Goal: Check status

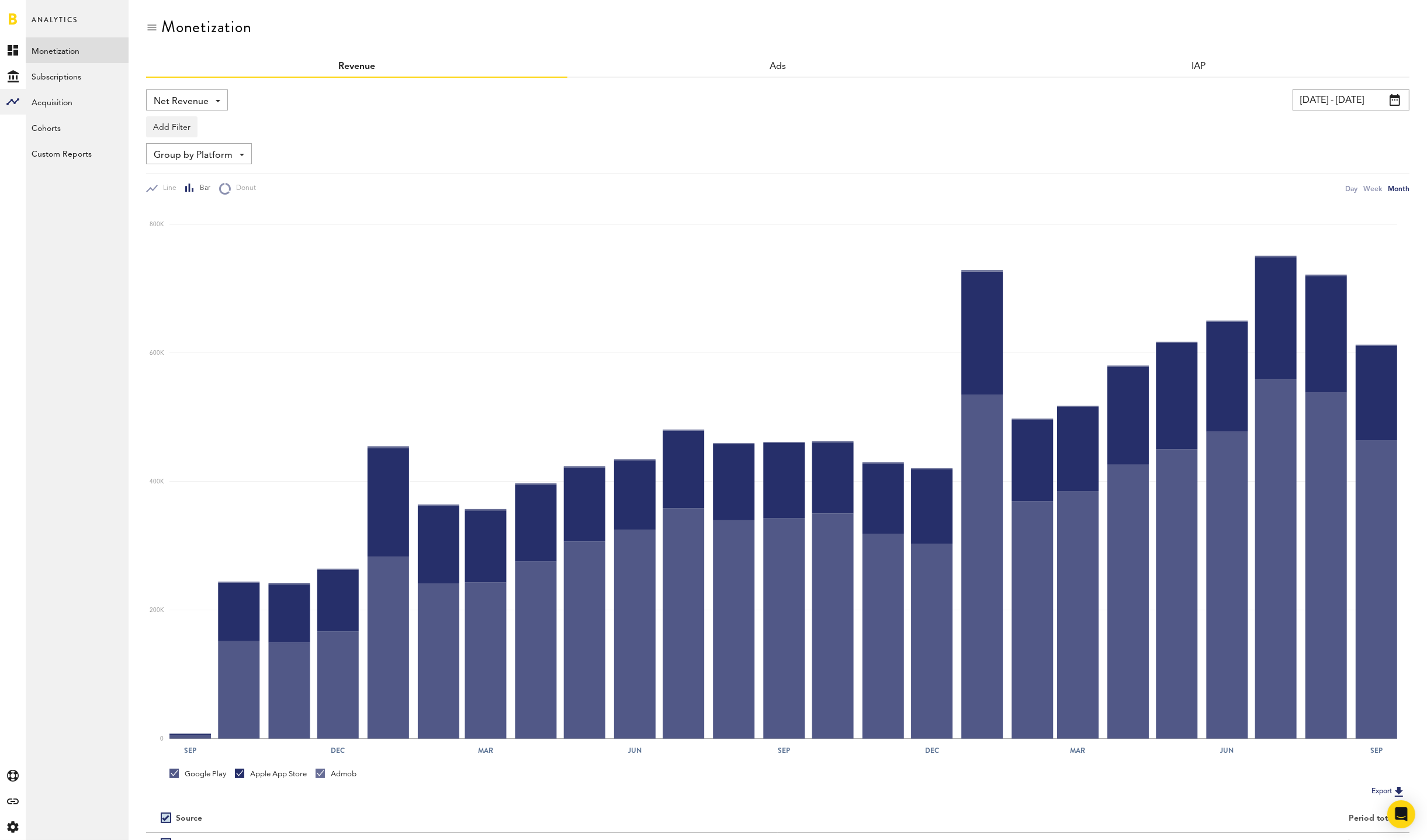
click at [1353, 93] on input "[DATE] - [DATE]" at bounding box center [1351, 100] width 117 height 21
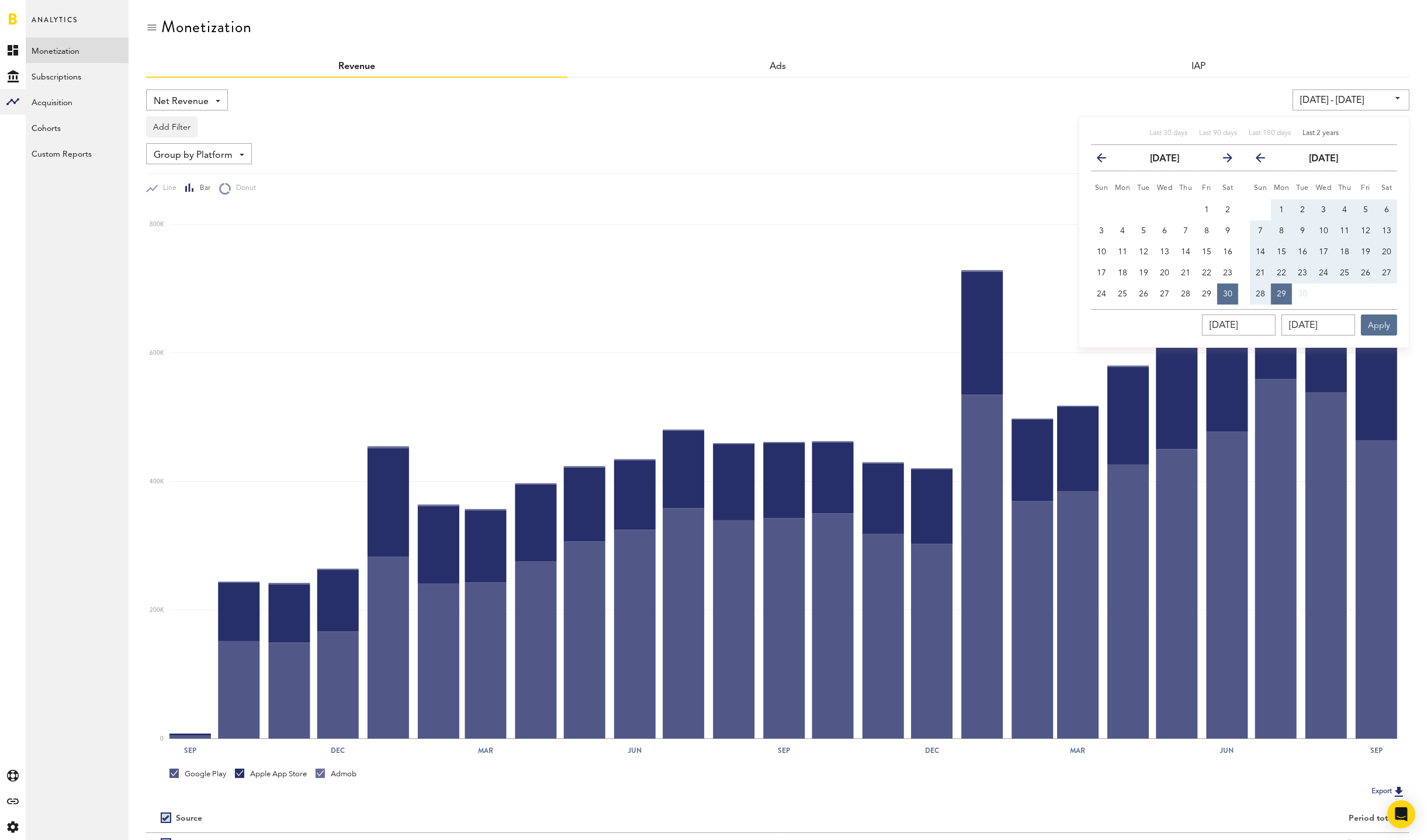
click at [1314, 130] on span "Last 2 years" at bounding box center [1321, 132] width 36 height 7
type input "[DATE] - [DATE]"
type input "[DATE]"
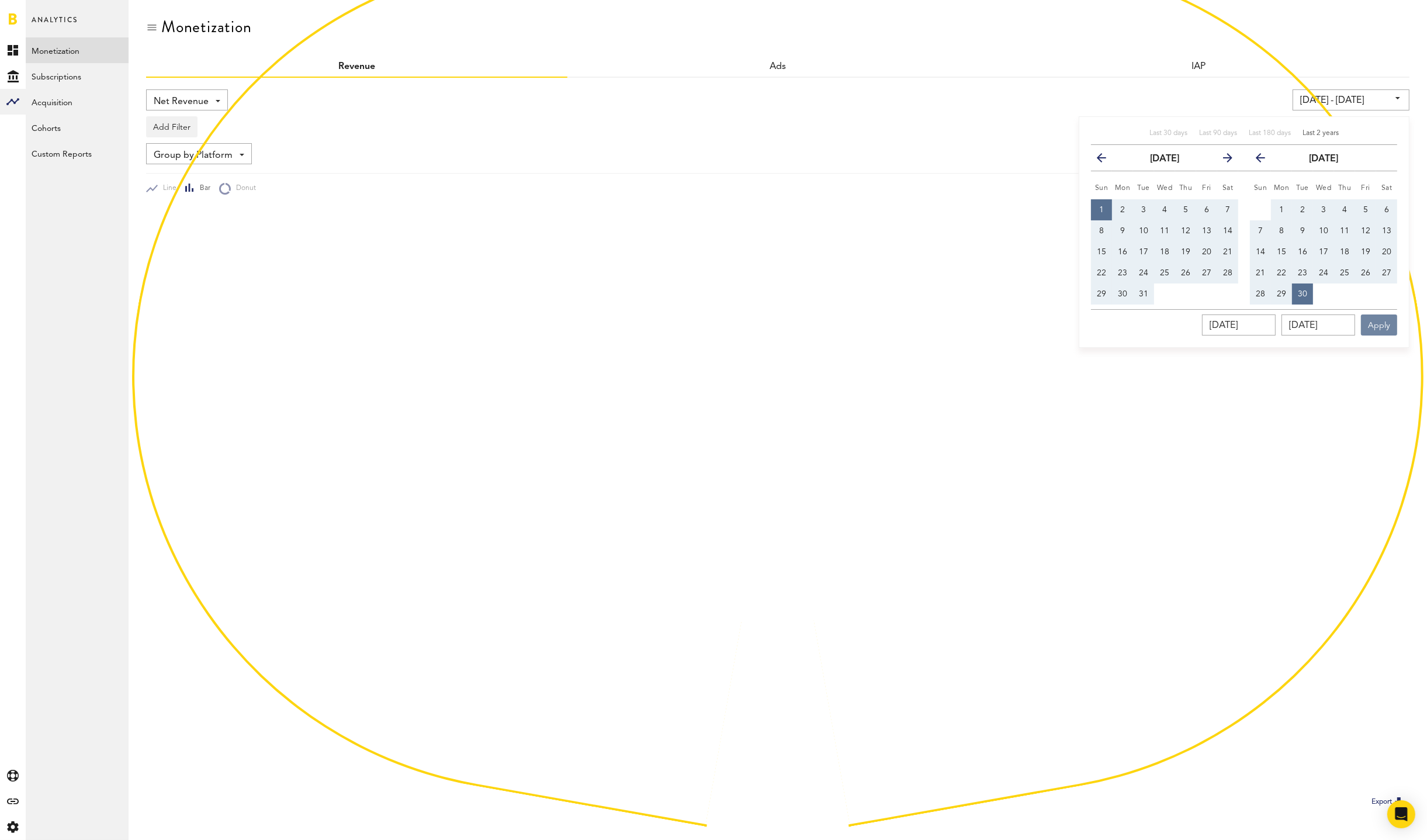
click at [1385, 318] on button "Apply" at bounding box center [1380, 324] width 36 height 21
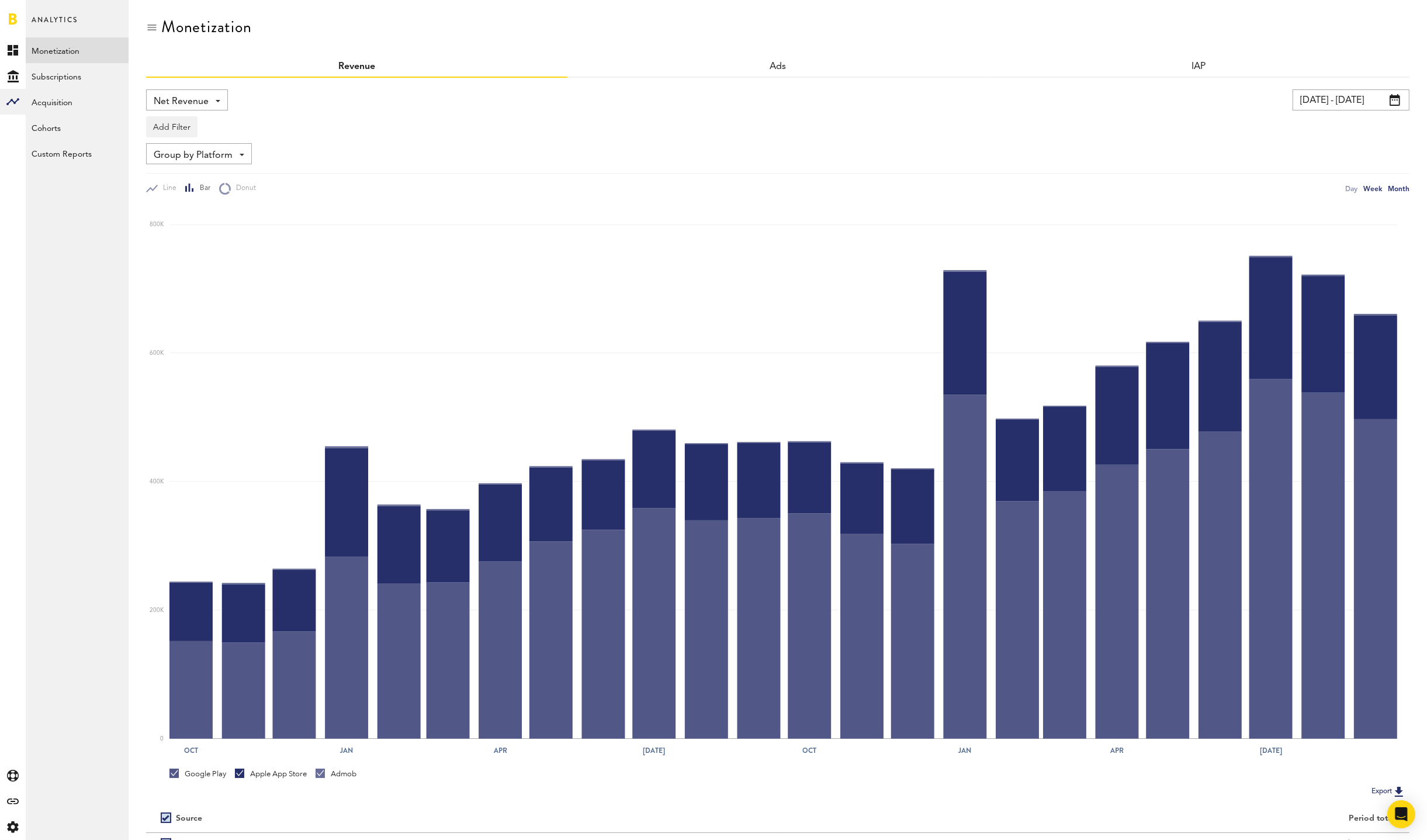
click at [1369, 188] on div "Week" at bounding box center [1372, 188] width 18 height 12
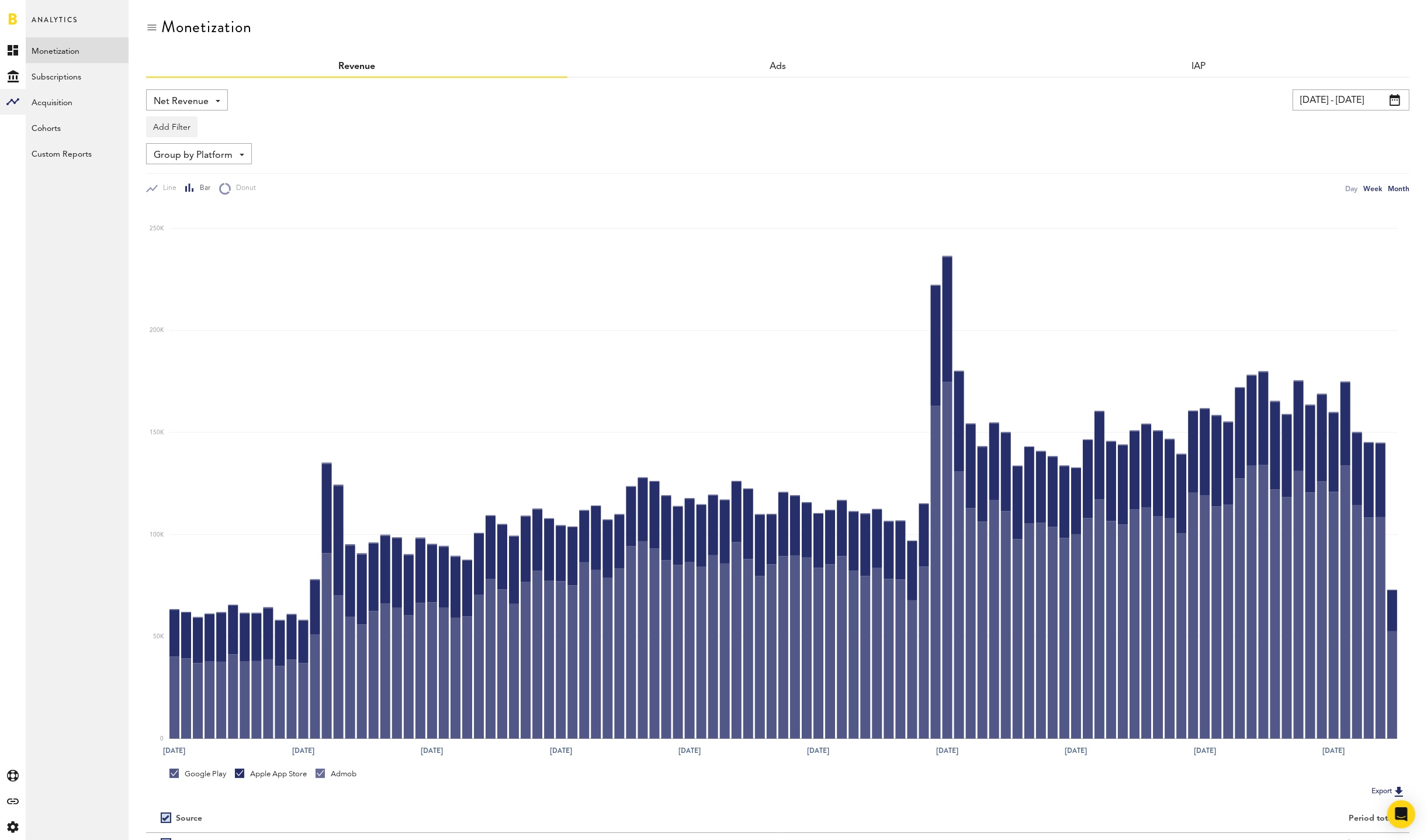
click at [1396, 186] on div "Month" at bounding box center [1399, 188] width 22 height 12
